Goal: Task Accomplishment & Management: Use online tool/utility

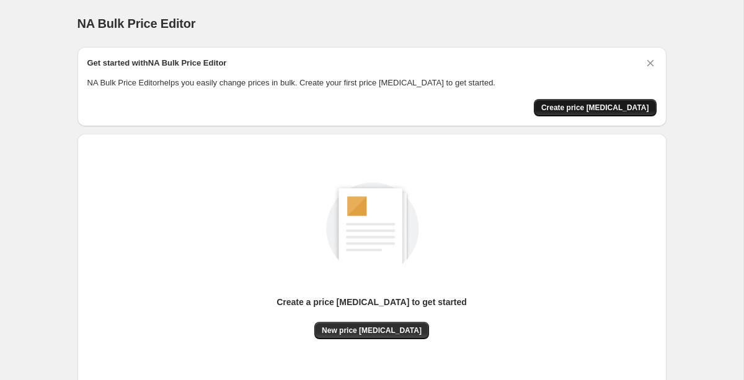
click at [578, 111] on span "Create price [MEDICAL_DATA]" at bounding box center [595, 108] width 108 height 10
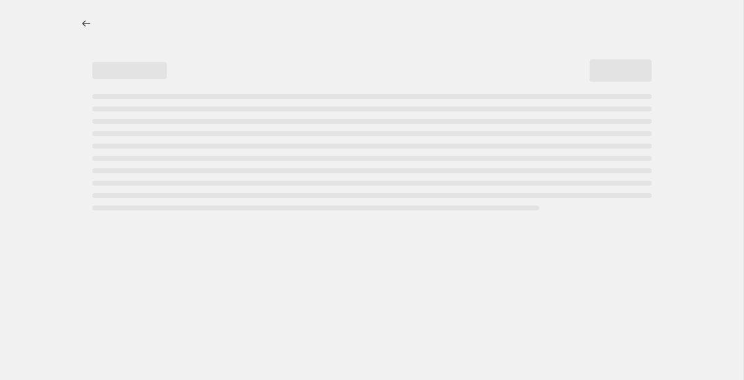
select select "percentage"
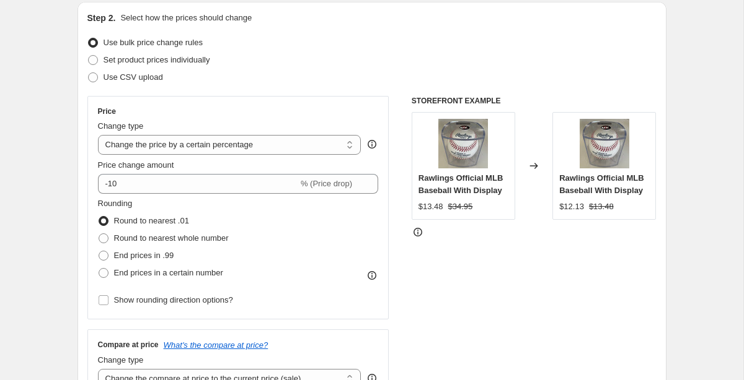
scroll to position [133, 0]
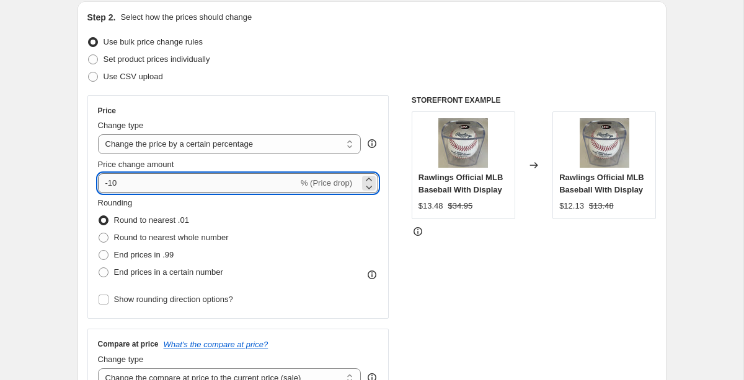
click at [237, 188] on input "-10" at bounding box center [198, 184] width 200 height 20
type input "15"
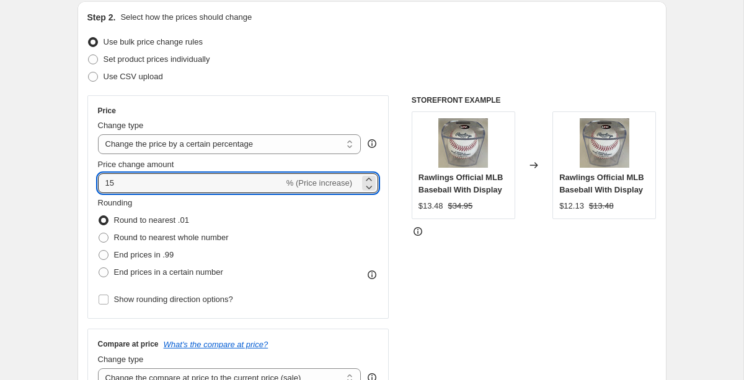
click at [431, 289] on div "STOREFRONT EXAMPLE Rawlings Official MLB Baseball With Display $13.48 $34.95 Ch…" at bounding box center [533, 247] width 245 height 304
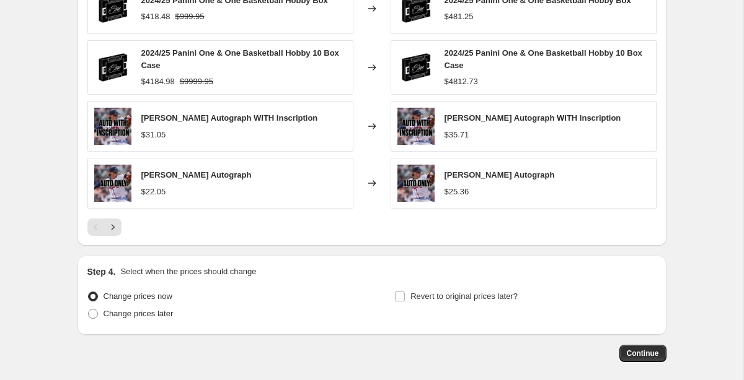
scroll to position [862, 0]
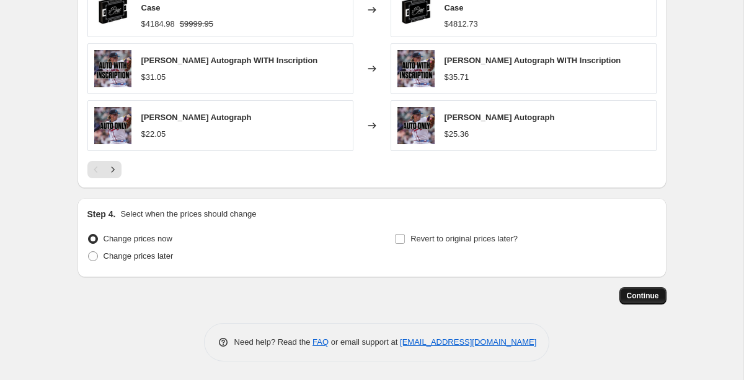
click at [636, 298] on span "Continue" at bounding box center [642, 296] width 32 height 10
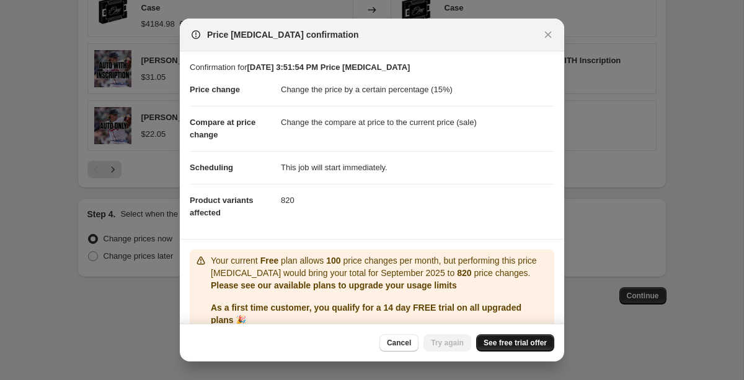
click at [496, 343] on span "See free trial offer" at bounding box center [514, 343] width 63 height 10
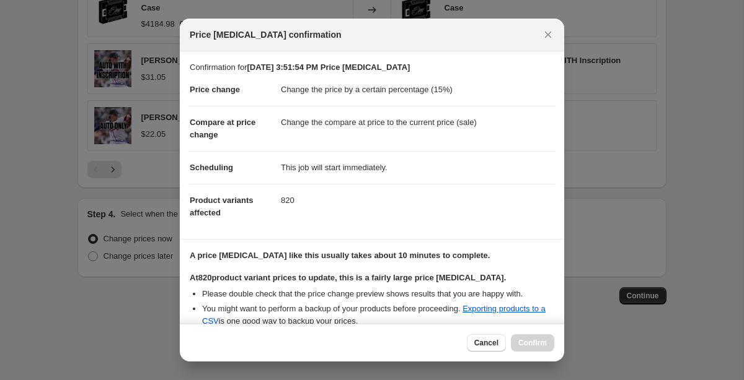
scroll to position [133, 0]
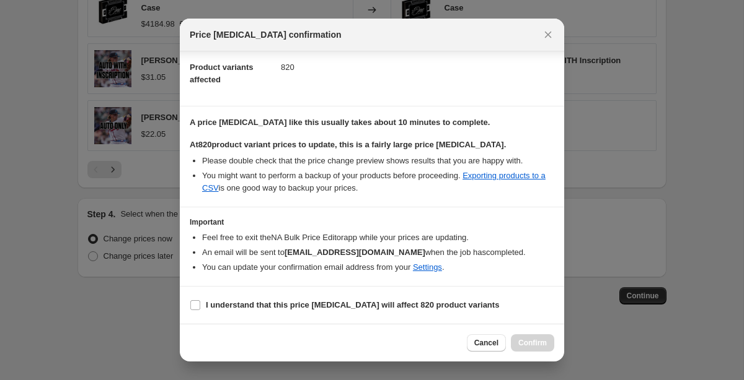
click at [373, 317] on section "I understand that this price change job will affect 820 product variants" at bounding box center [372, 305] width 384 height 37
click at [374, 306] on b "I understand that this price change job will affect 820 product variants" at bounding box center [352, 305] width 293 height 9
click at [200, 306] on input "I understand that this price change job will affect 820 product variants" at bounding box center [195, 306] width 10 height 10
checkbox input "true"
click at [538, 340] on span "Confirm" at bounding box center [532, 343] width 29 height 10
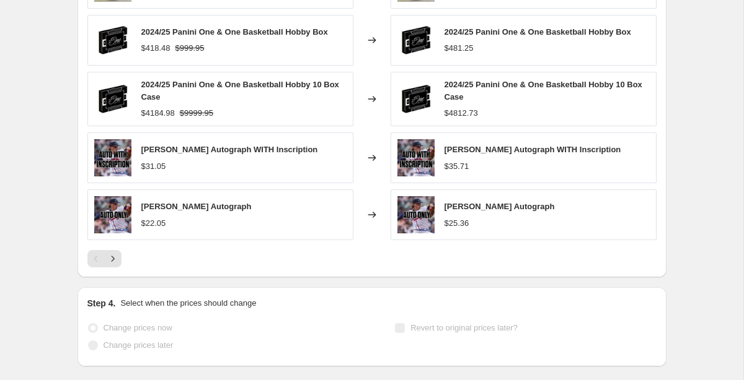
scroll to position [894, 0]
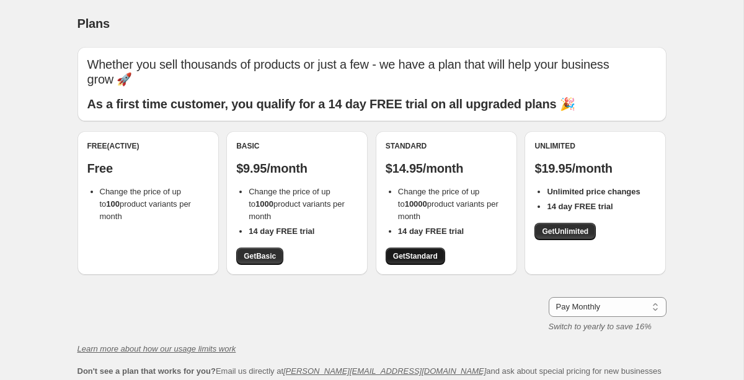
click at [428, 248] on link "Get Standard" at bounding box center [414, 256] width 59 height 17
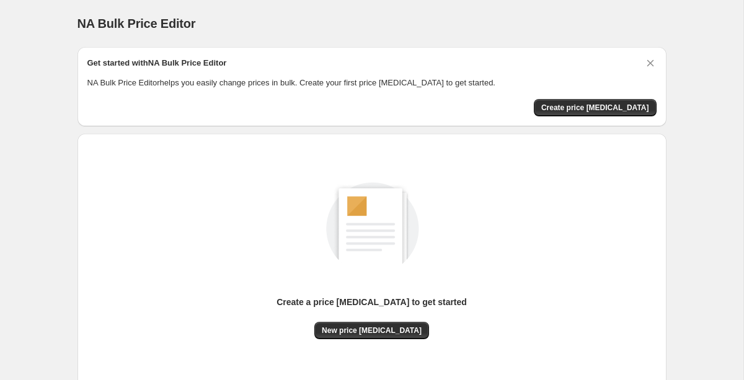
click at [358, 341] on div "Create a price [MEDICAL_DATA] to get started New price [MEDICAL_DATA]" at bounding box center [371, 261] width 569 height 235
click at [356, 330] on span "New price [MEDICAL_DATA]" at bounding box center [372, 331] width 100 height 10
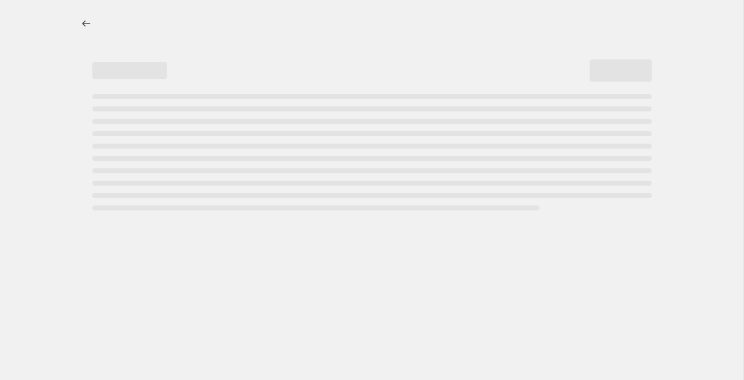
select select "percentage"
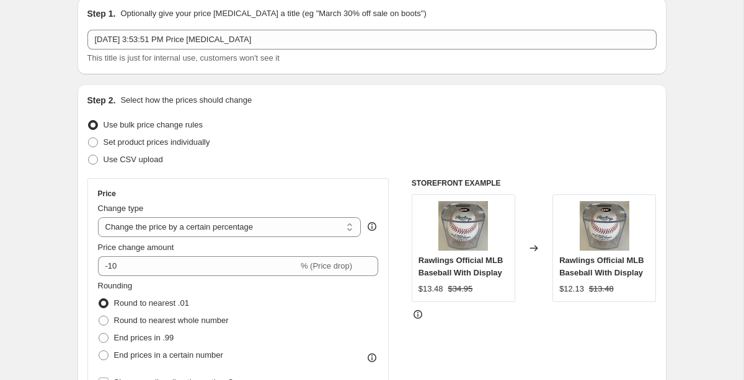
scroll to position [54, 0]
